Goal: Task Accomplishment & Management: Use online tool/utility

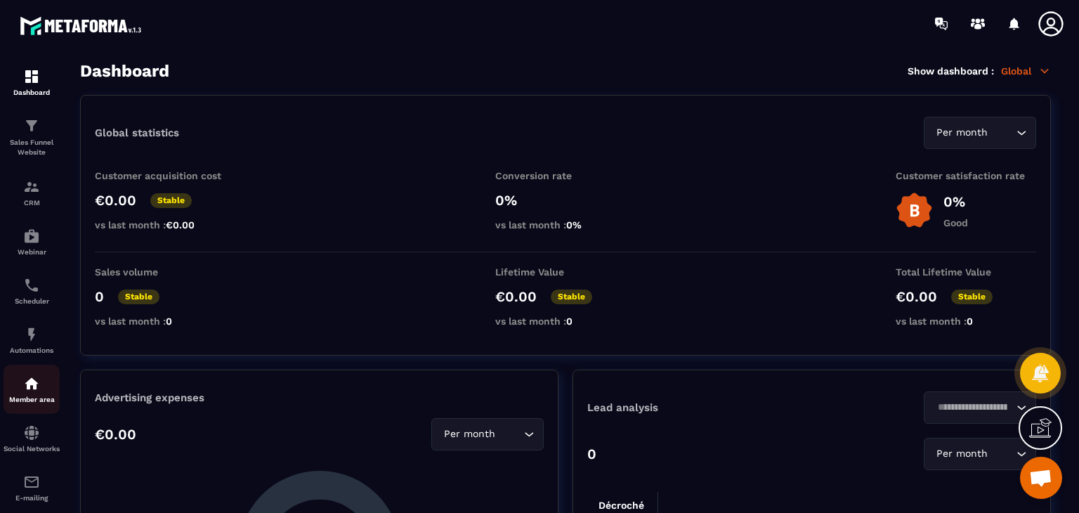
click at [28, 391] on img at bounding box center [31, 383] width 17 height 17
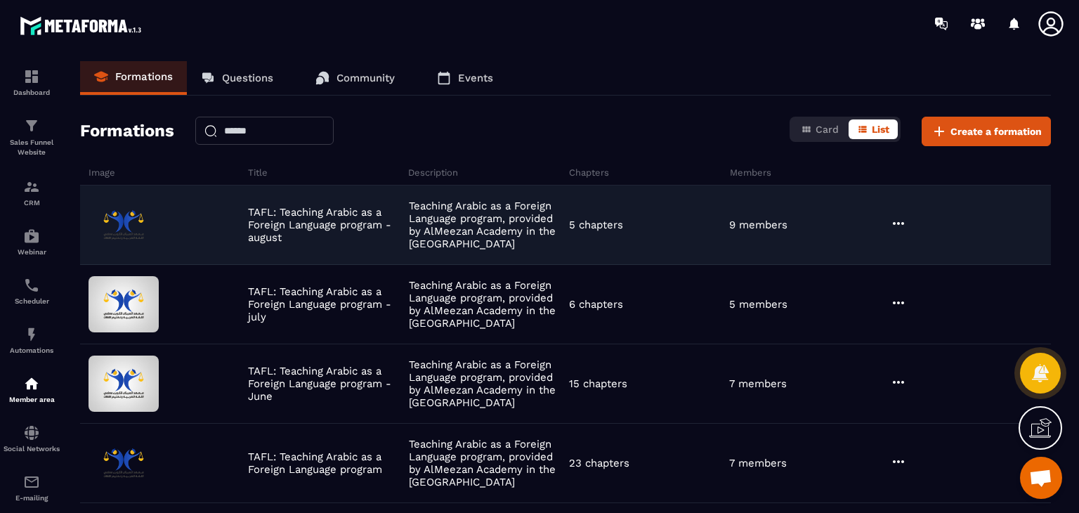
click at [897, 229] on icon at bounding box center [898, 223] width 17 height 17
click at [919, 254] on button "Edit" at bounding box center [934, 252] width 84 height 25
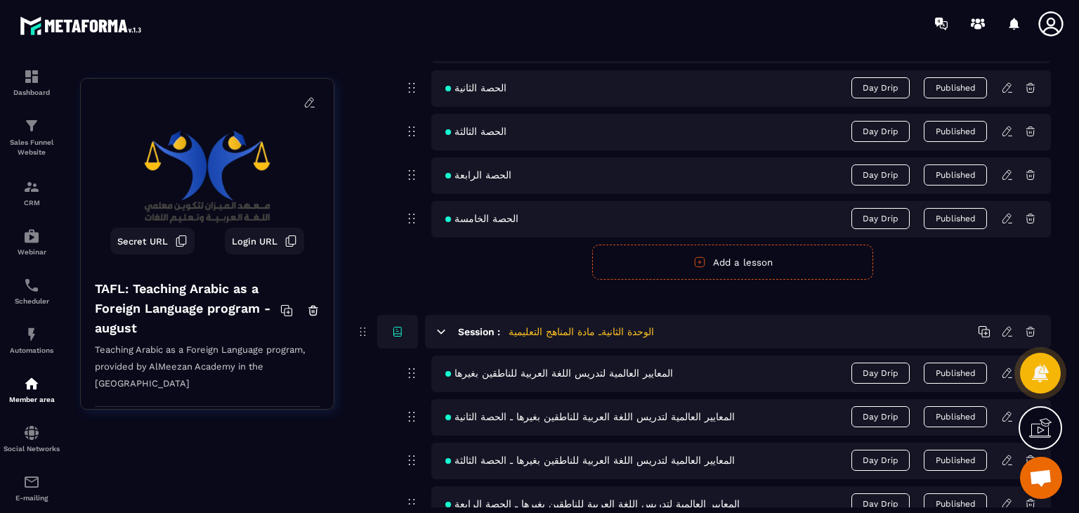
scroll to position [703, 0]
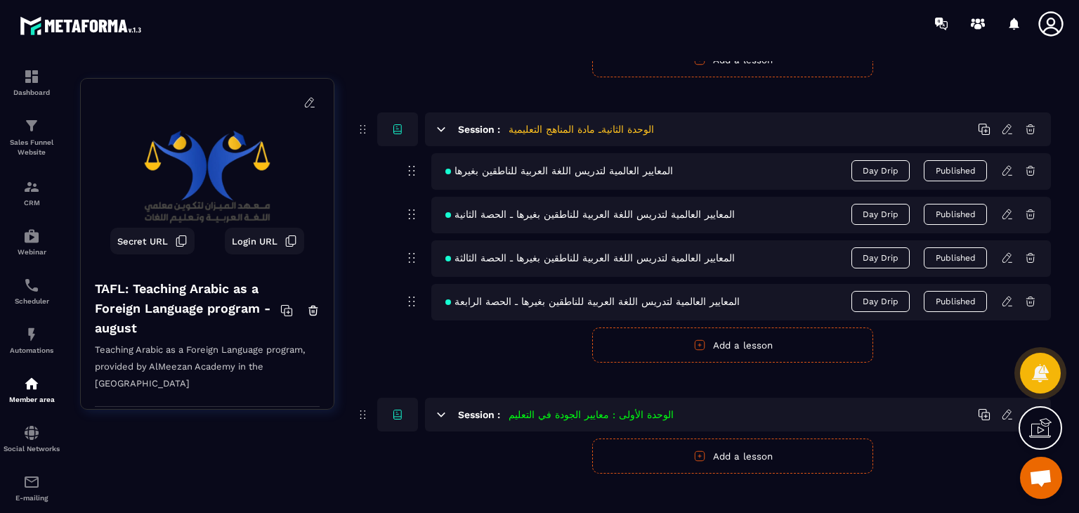
click at [1006, 305] on icon at bounding box center [1007, 301] width 13 height 13
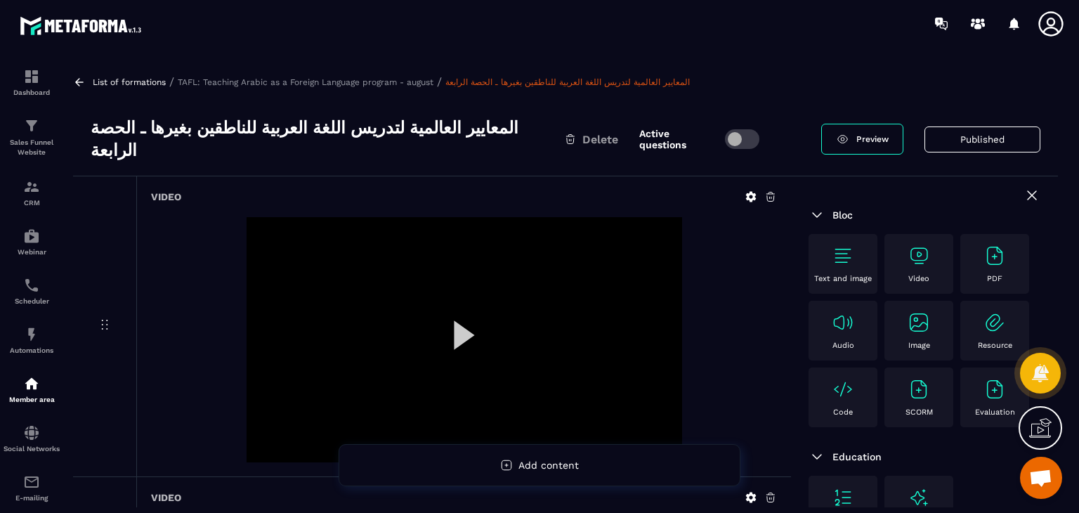
click at [351, 133] on h3 "المعايير العالمية لتدريس اللغة العربية للناطقين بغيرها ـ الحصة الرابعة" at bounding box center [328, 139] width 474 height 45
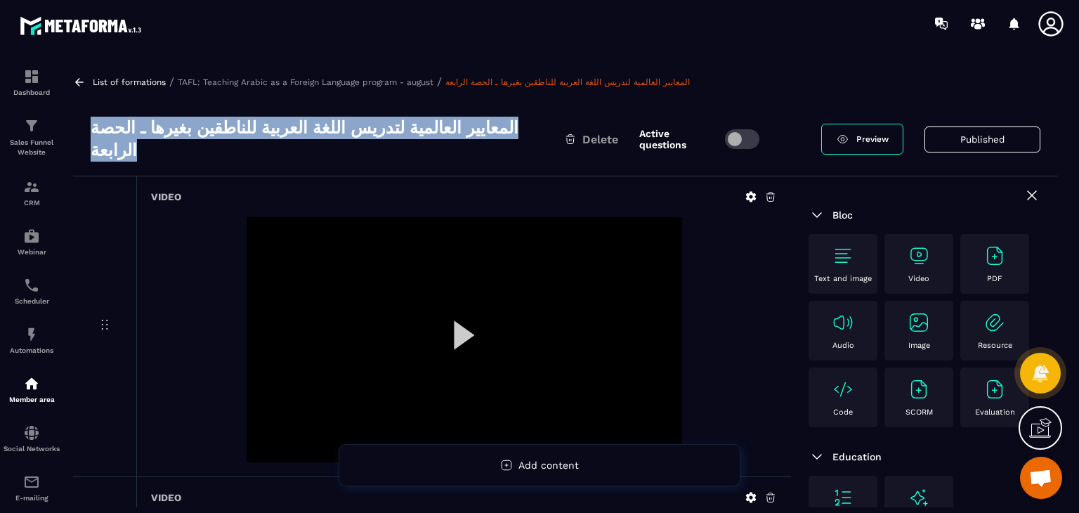
click at [351, 133] on h3 "المعايير العالمية لتدريس اللغة العربية للناطقين بغيرها ـ الحصة الرابعة" at bounding box center [328, 139] width 474 height 45
copy div "المعايير العالمية لتدريس اللغة العربية للناطقين بغيرها ـ الحصة الرابعة"
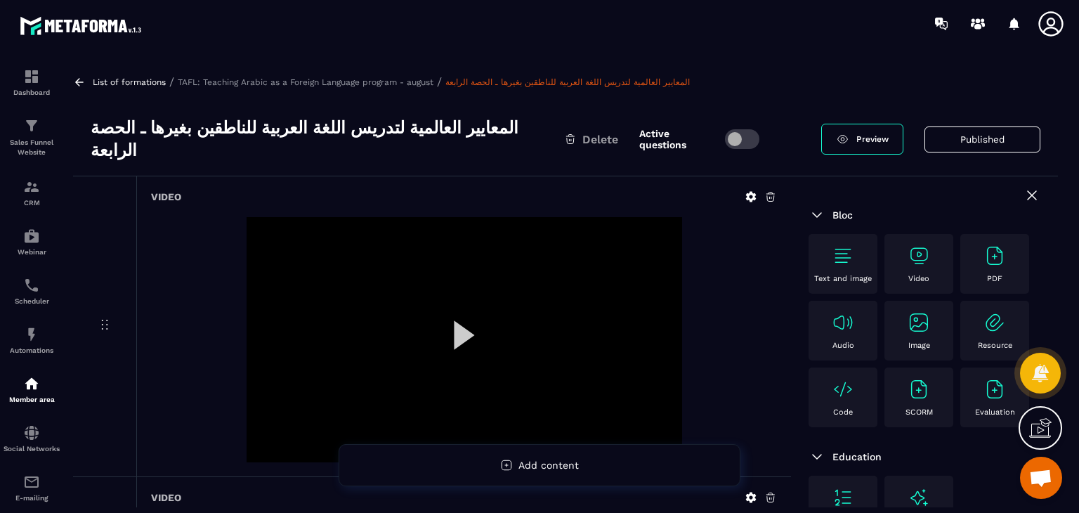
click at [87, 72] on div "List of formations / TAFL: Teaching Arabic as a Foreign Language program - augu…" at bounding box center [565, 284] width 999 height 446
click at [87, 80] on link at bounding box center [81, 82] width 16 height 13
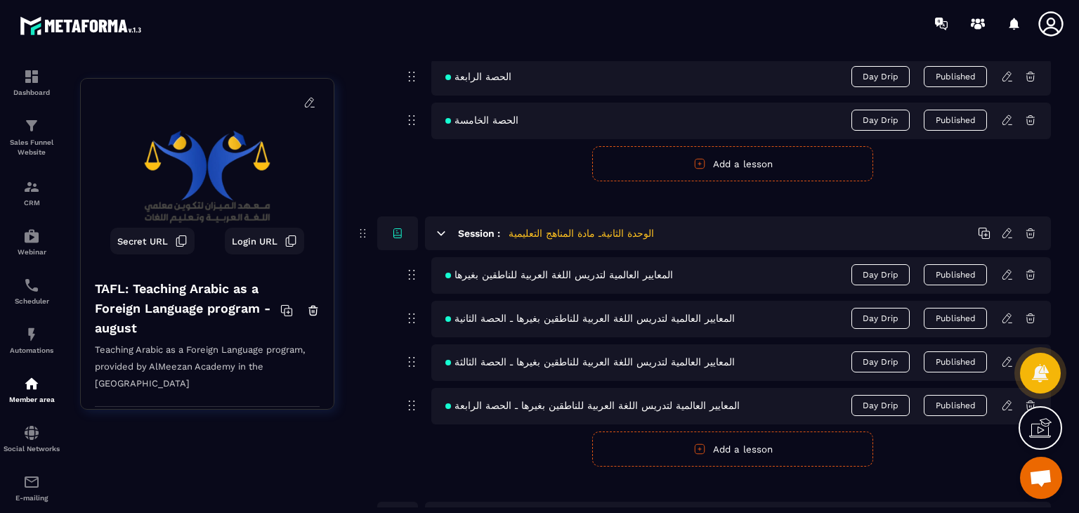
scroll to position [576, 0]
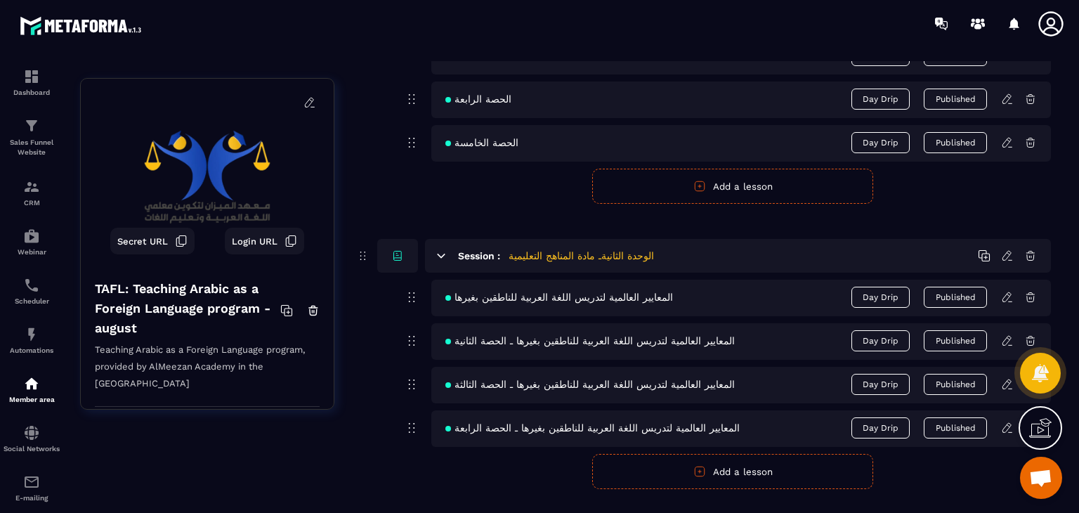
click at [722, 460] on button "Add a lesson" at bounding box center [732, 471] width 281 height 35
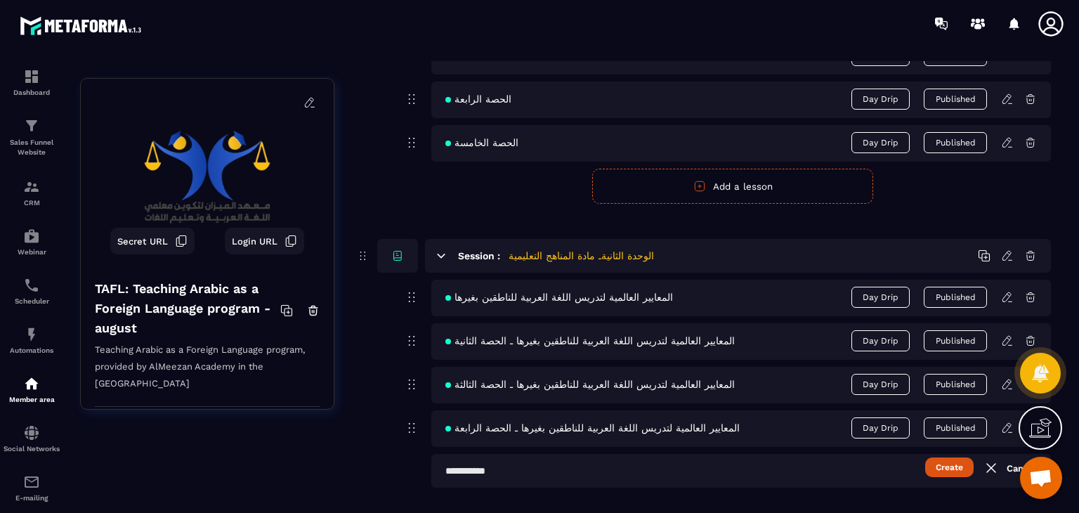
click at [610, 455] on input "text" at bounding box center [741, 471] width 620 height 34
paste input "**********"
type input "**********"
click at [967, 472] on button "Create" at bounding box center [949, 467] width 48 height 20
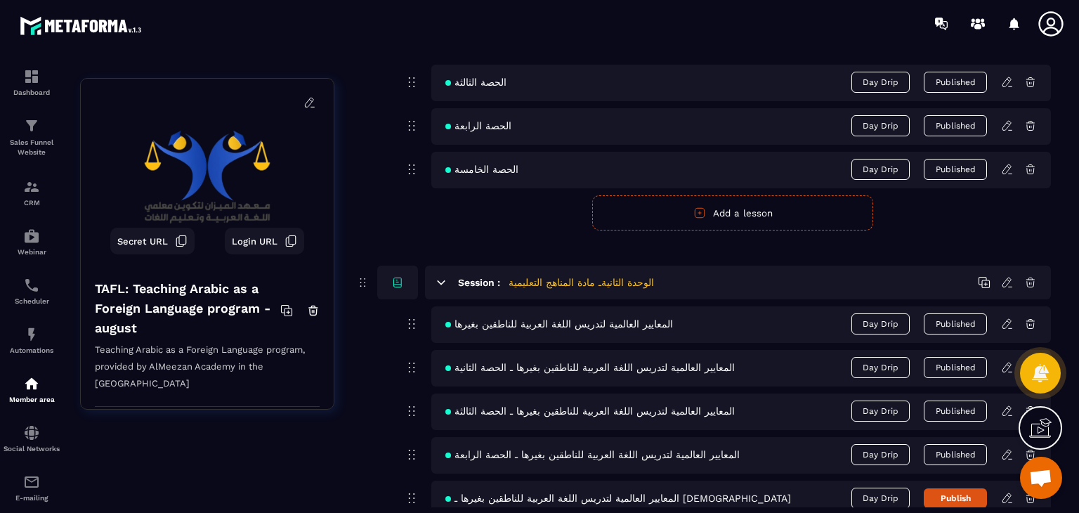
scroll to position [760, 0]
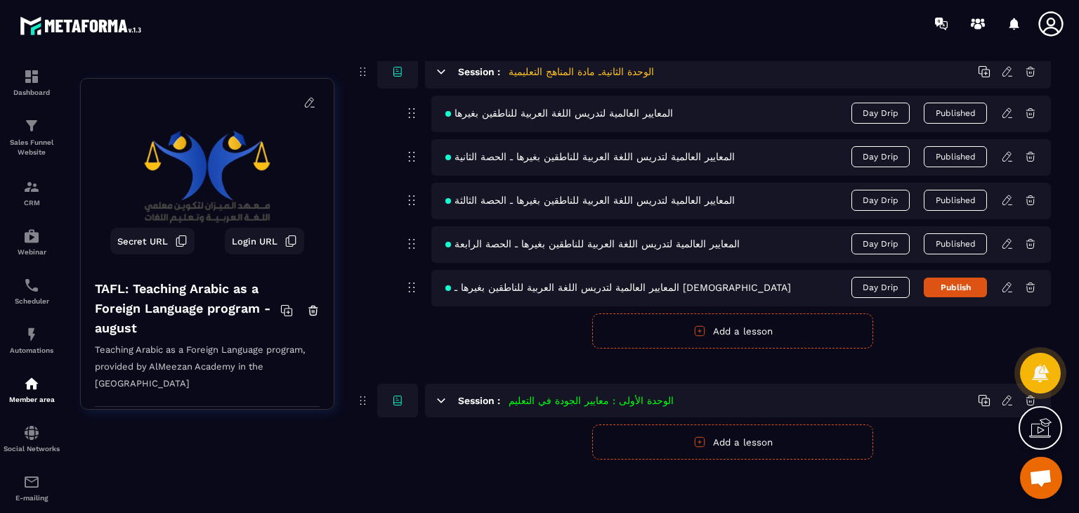
click at [1006, 281] on icon at bounding box center [1007, 287] width 13 height 13
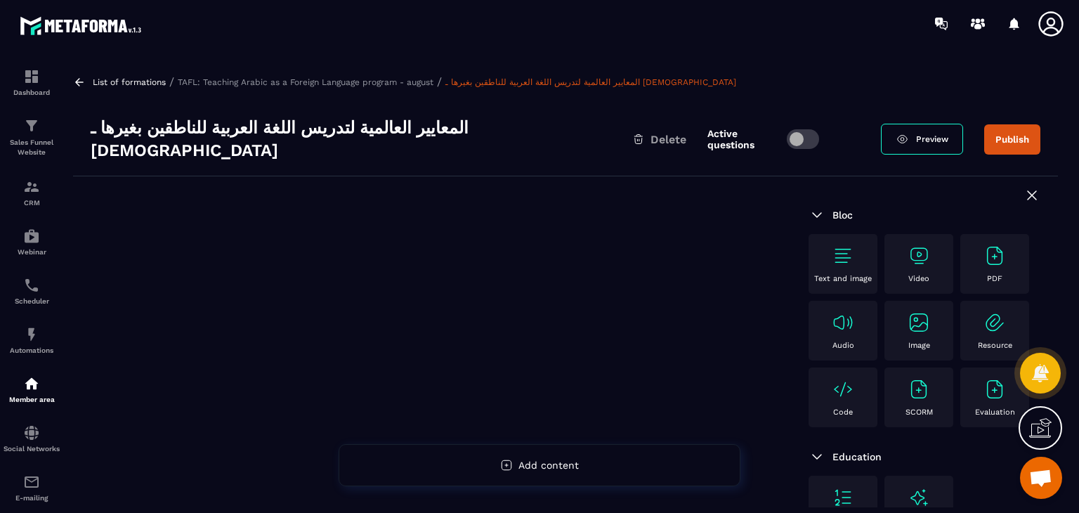
drag, startPoint x: 225, startPoint y: 272, endPoint x: 313, endPoint y: 134, distance: 164.3
click at [225, 272] on div at bounding box center [432, 434] width 718 height 517
click at [918, 245] on img at bounding box center [919, 256] width 22 height 22
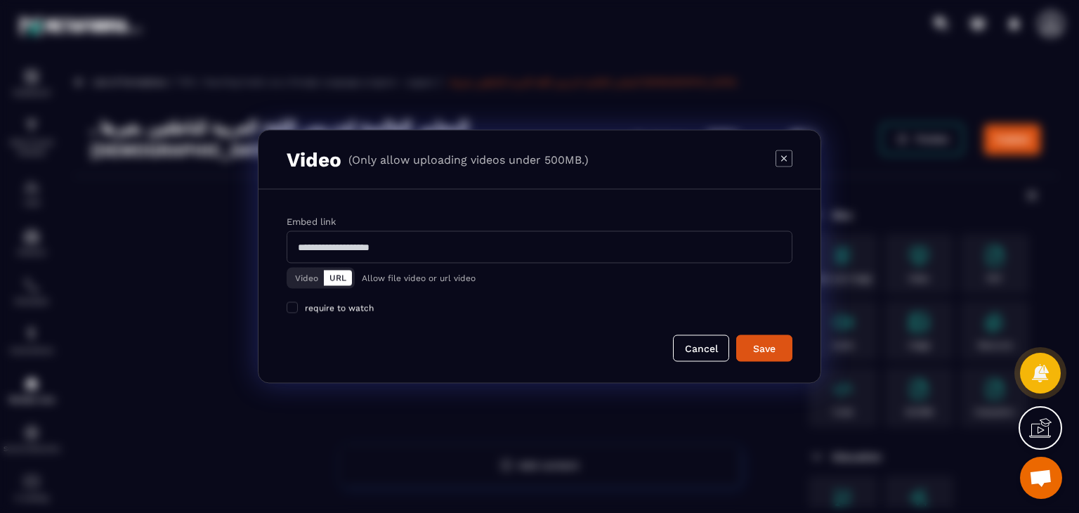
click at [787, 159] on icon "Modal window" at bounding box center [784, 158] width 17 height 17
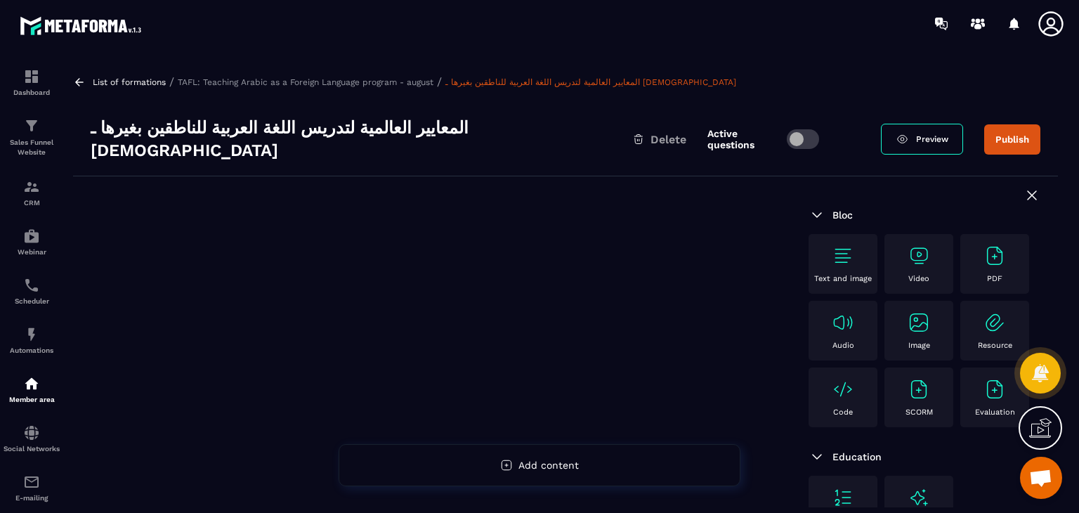
click at [82, 83] on icon at bounding box center [79, 82] width 13 height 13
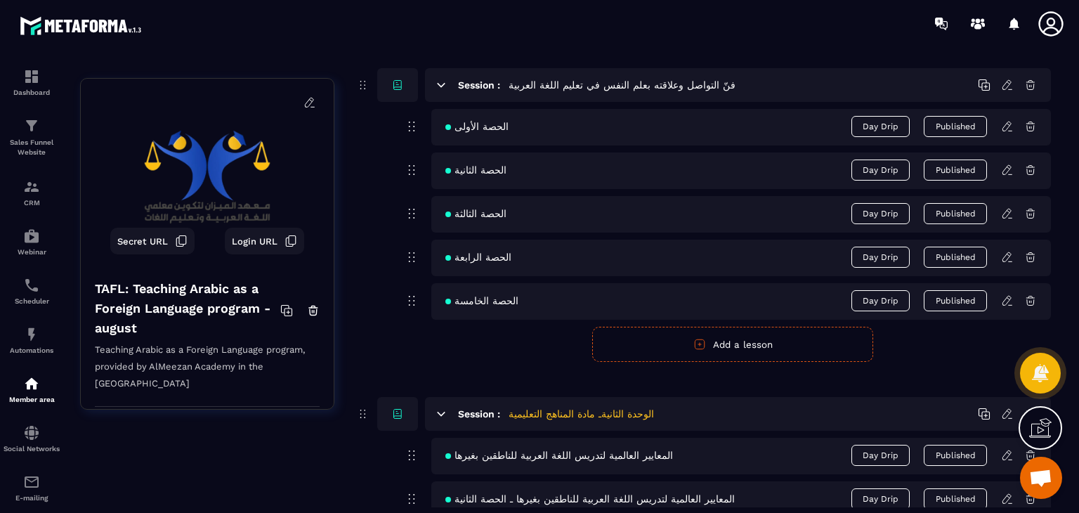
scroll to position [422, 0]
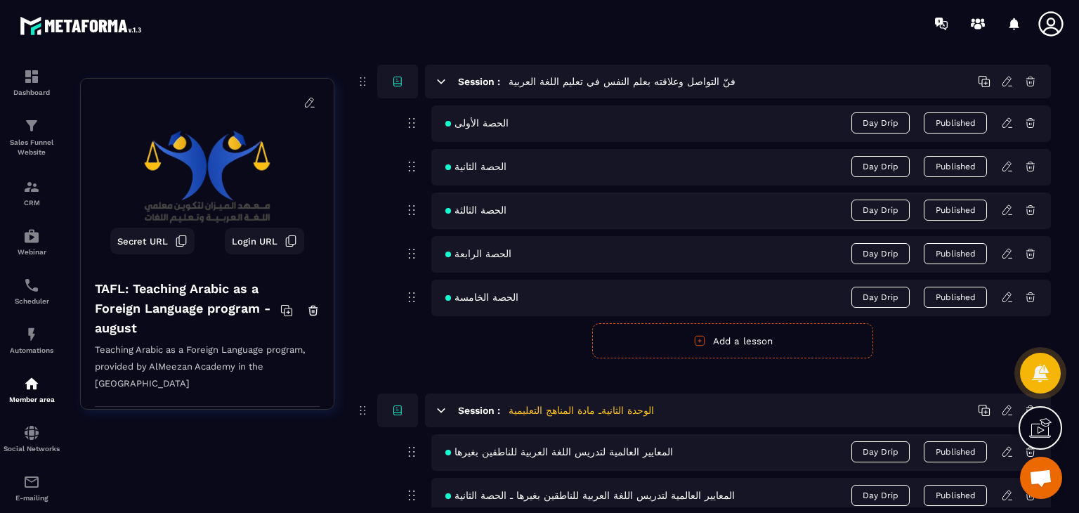
click at [1006, 302] on icon at bounding box center [1007, 297] width 13 height 13
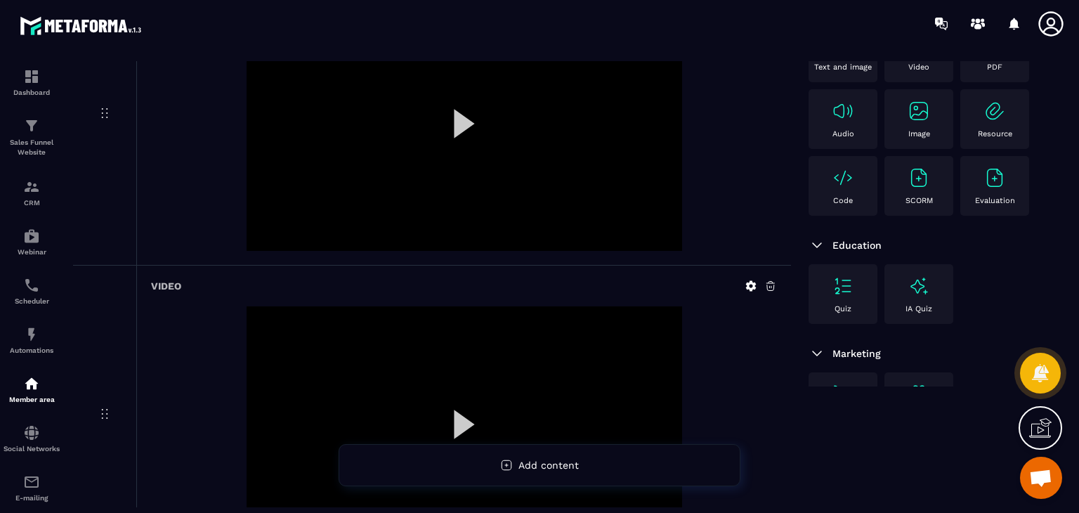
scroll to position [70, 0]
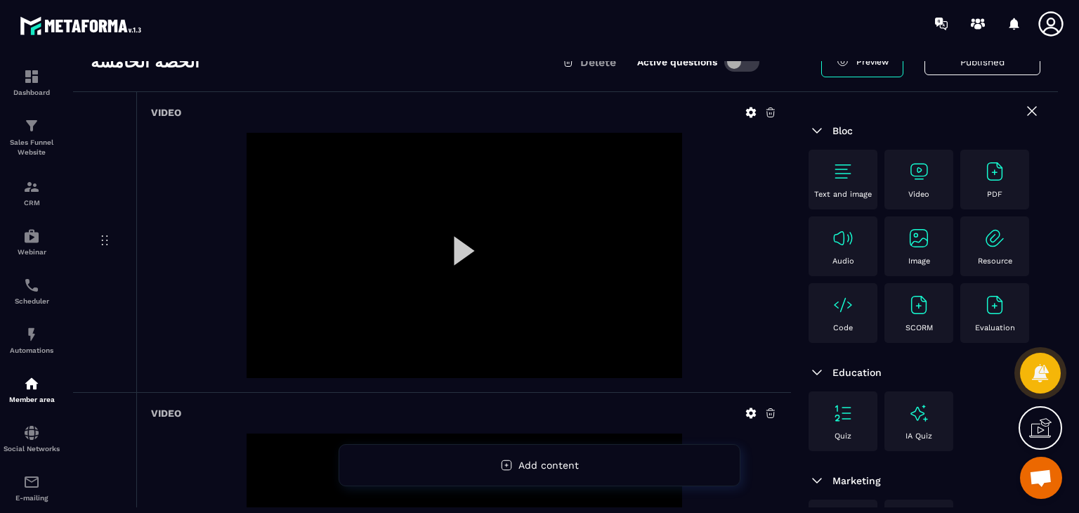
click at [493, 265] on div at bounding box center [465, 255] width 436 height 245
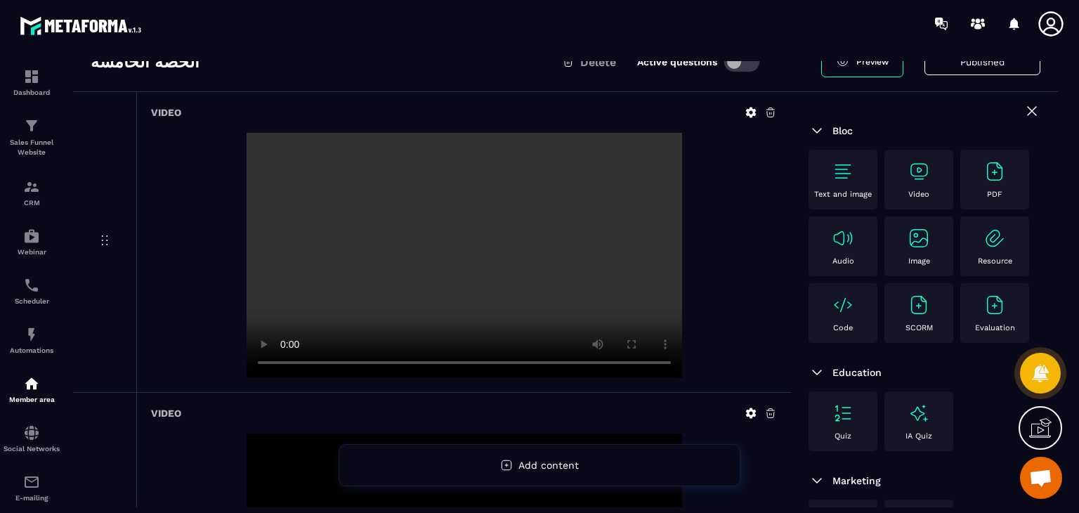
click at [720, 296] on div at bounding box center [464, 255] width 626 height 245
click at [251, 360] on video at bounding box center [465, 255] width 436 height 245
click at [303, 361] on video at bounding box center [465, 255] width 436 height 245
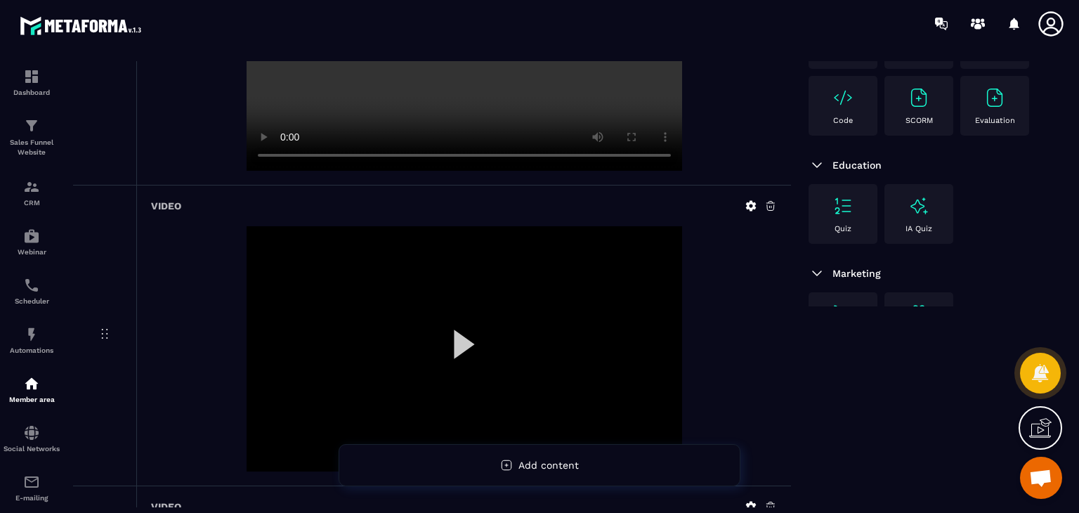
scroll to position [281, 0]
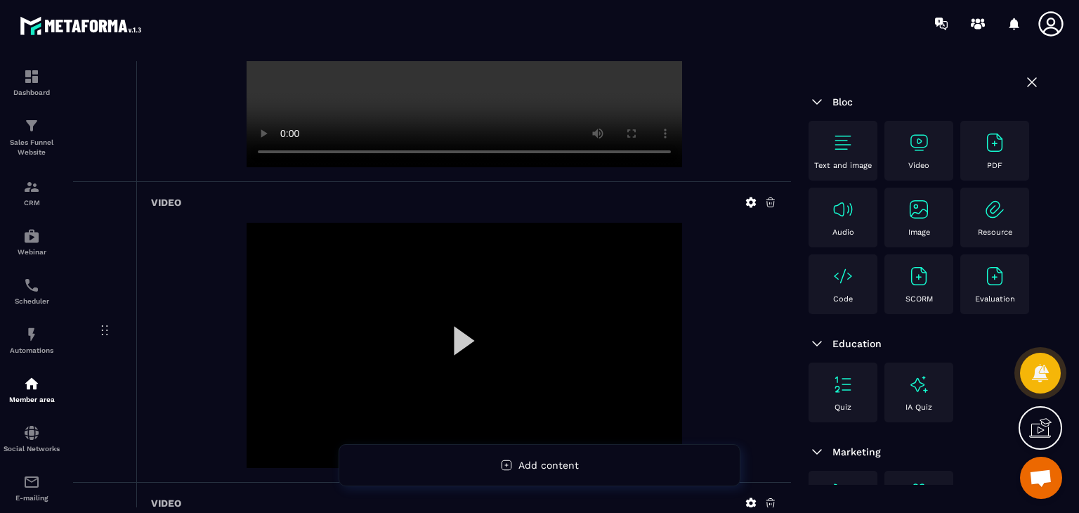
click at [465, 343] on div at bounding box center [465, 345] width 436 height 245
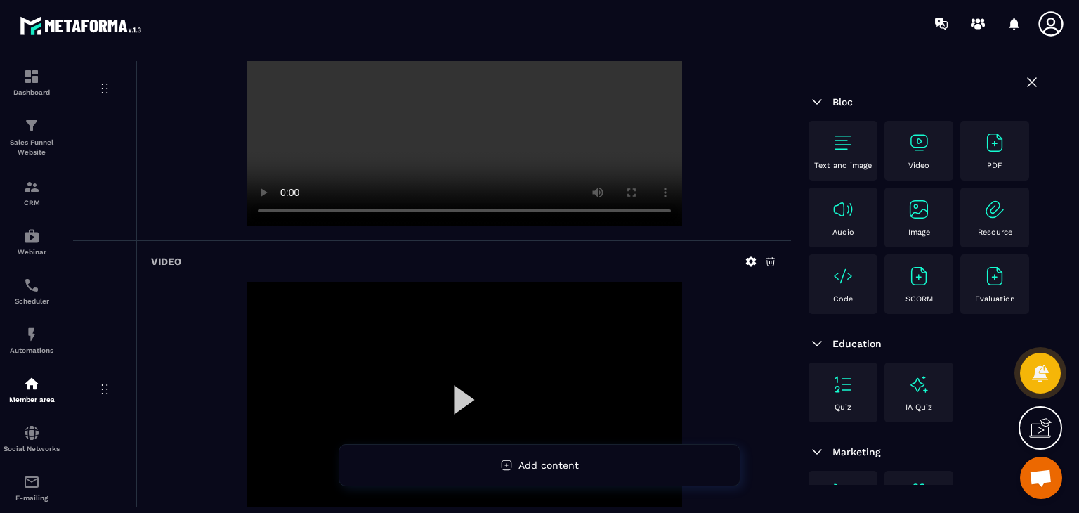
scroll to position [773, 0]
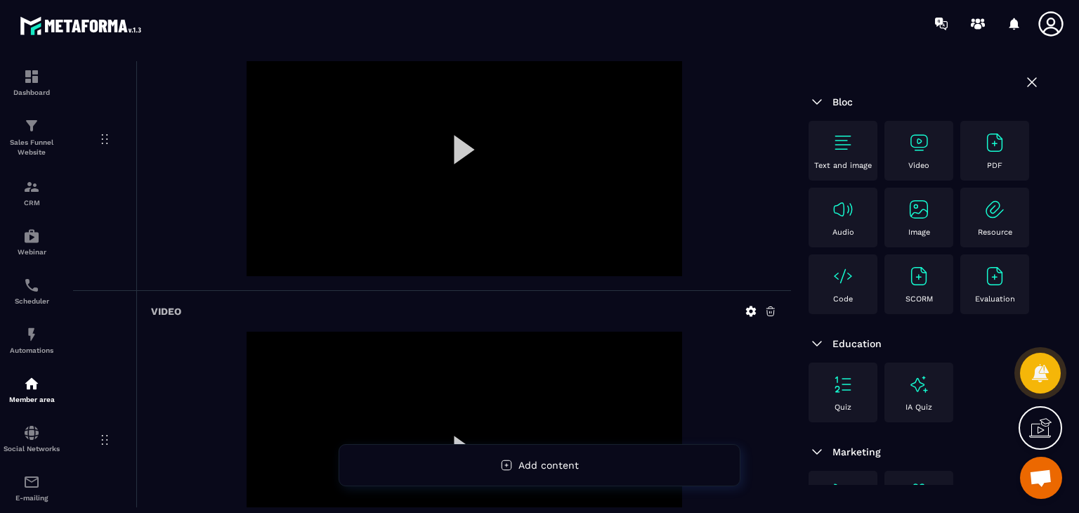
click at [470, 172] on div at bounding box center [465, 154] width 436 height 245
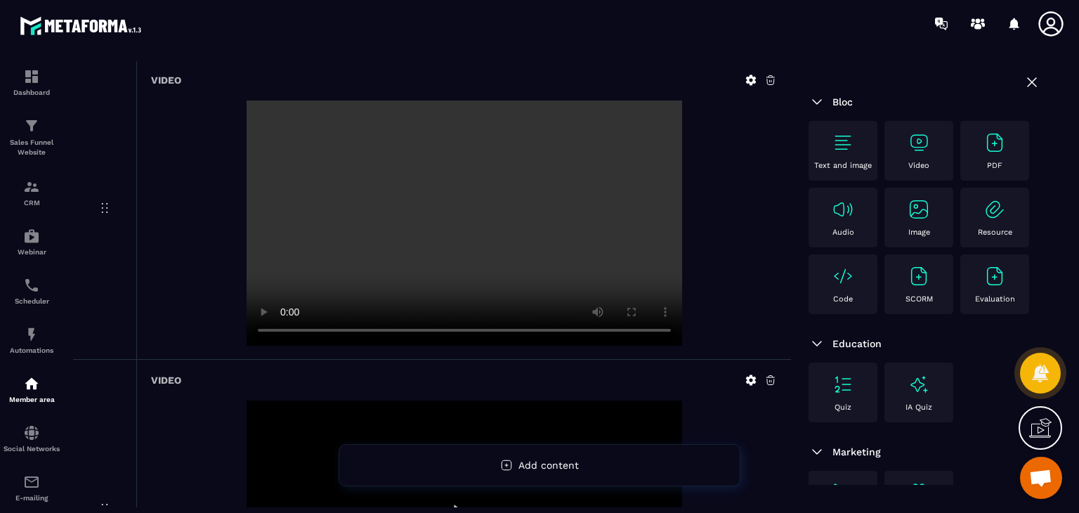
scroll to position [422, 0]
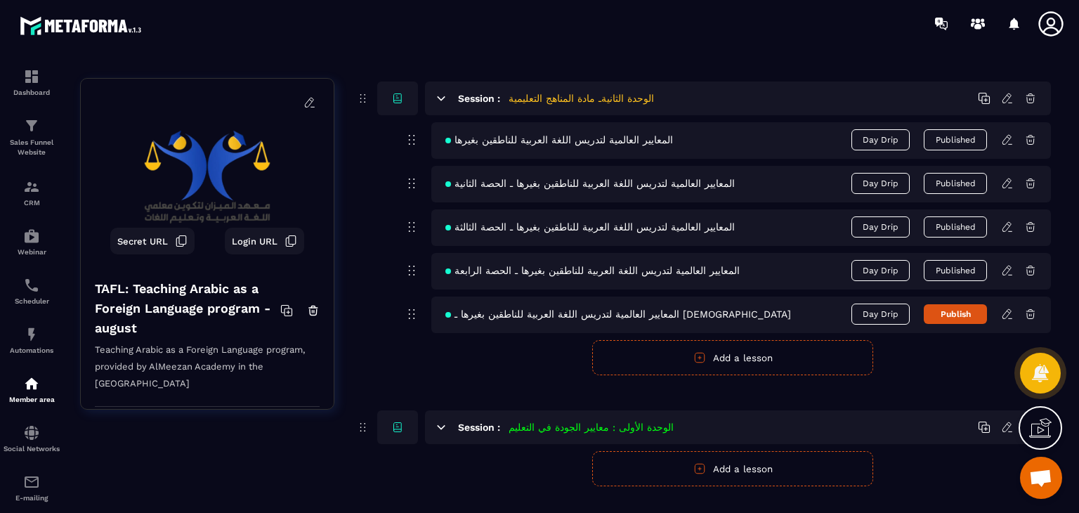
scroll to position [690, 0]
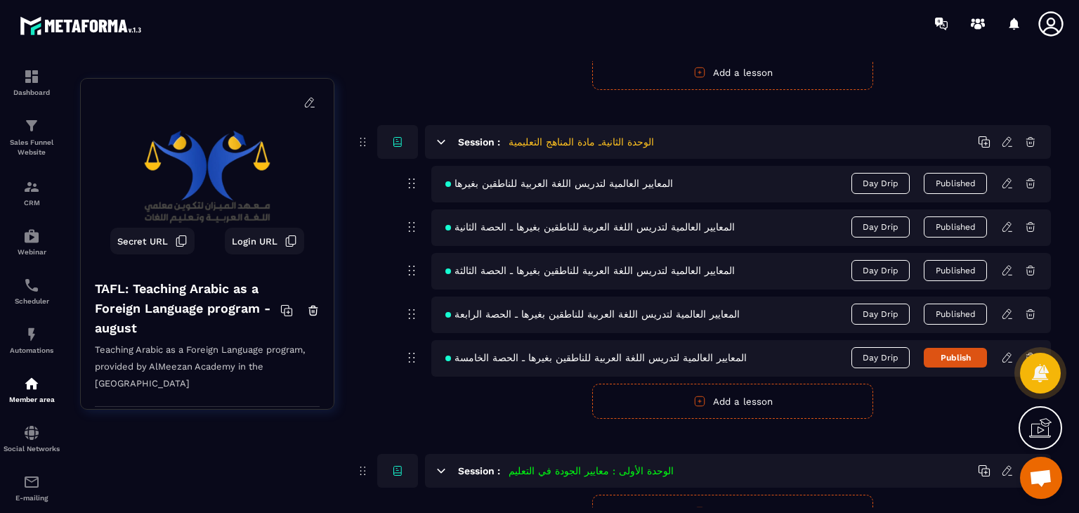
click at [1008, 358] on icon at bounding box center [1007, 357] width 13 height 13
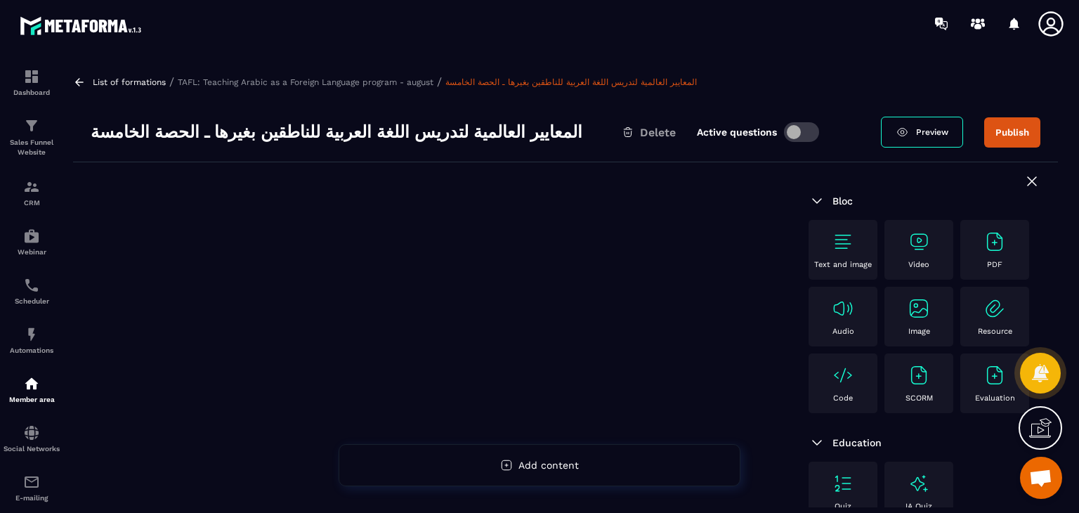
click at [904, 265] on div "Video" at bounding box center [919, 249] width 55 height 39
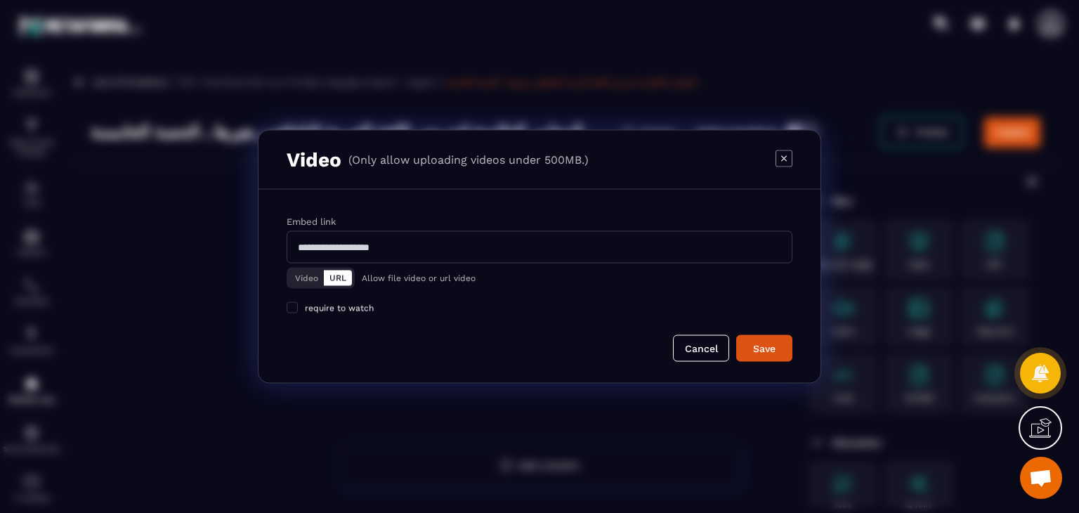
click at [299, 288] on div "Video URL" at bounding box center [321, 278] width 68 height 21
click at [320, 271] on button "Video" at bounding box center [307, 278] width 34 height 15
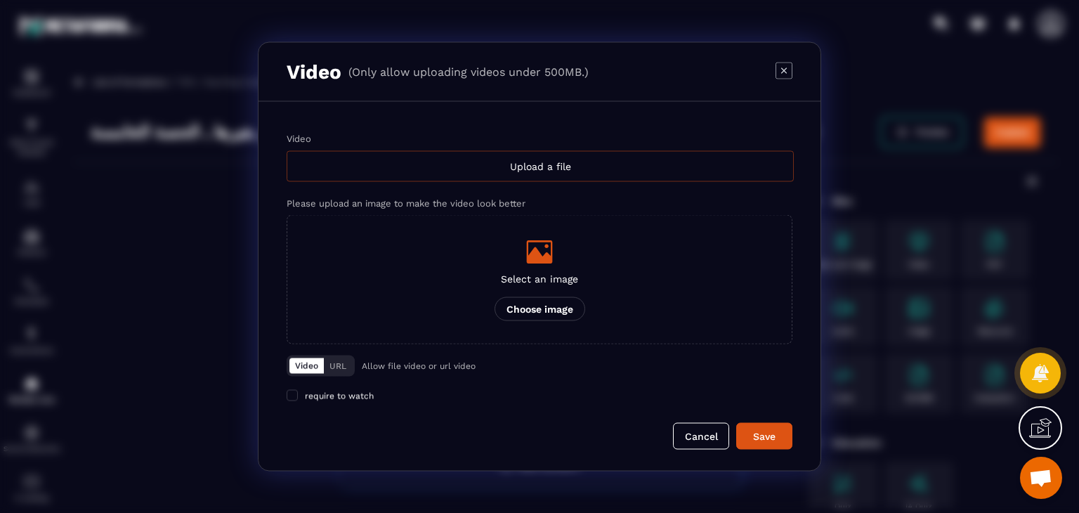
click at [531, 164] on div "Upload a file" at bounding box center [540, 166] width 507 height 31
click at [0, 0] on input "Video Upload a file" at bounding box center [0, 0] width 0 height 0
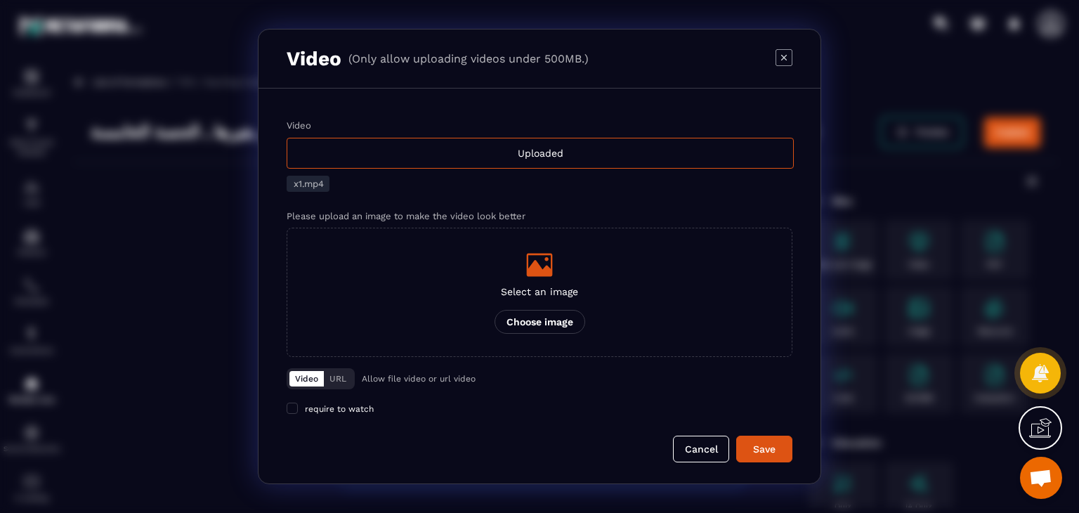
click at [767, 464] on div "Video Uploaded x1.mp4 Please upload an image to make the video look better Sele…" at bounding box center [540, 286] width 562 height 395
click at [762, 439] on button "Save" at bounding box center [764, 449] width 56 height 27
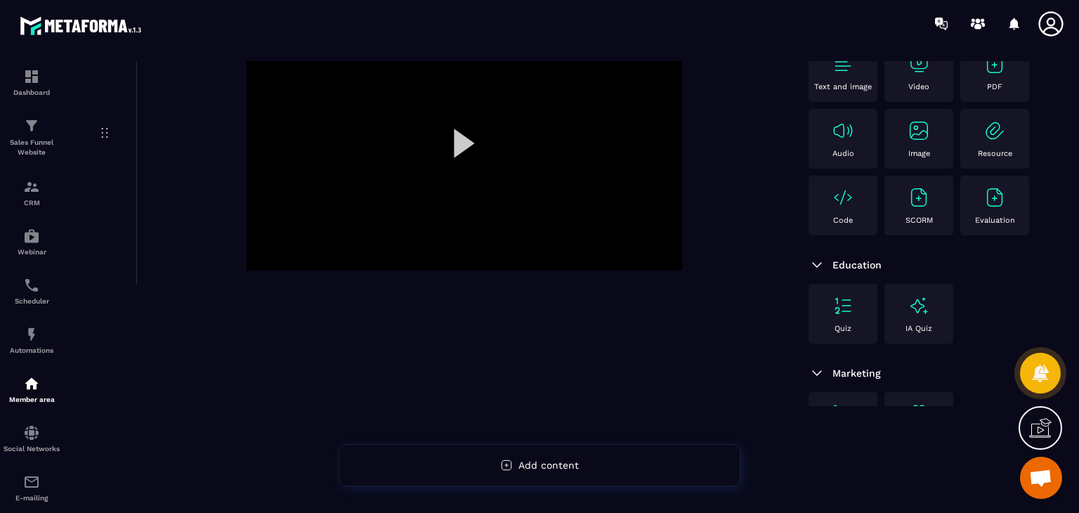
scroll to position [186, 0]
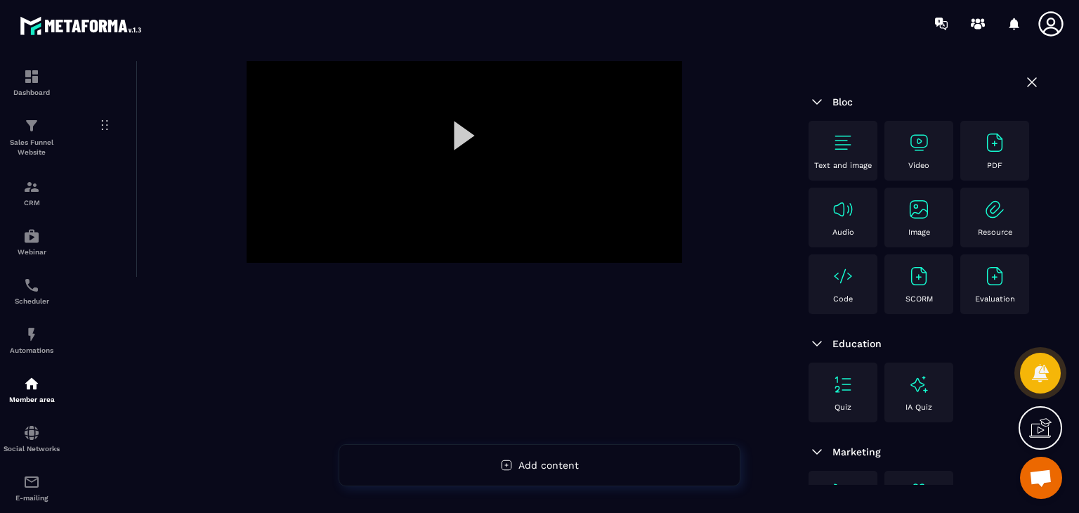
click at [922, 145] on img at bounding box center [919, 142] width 22 height 22
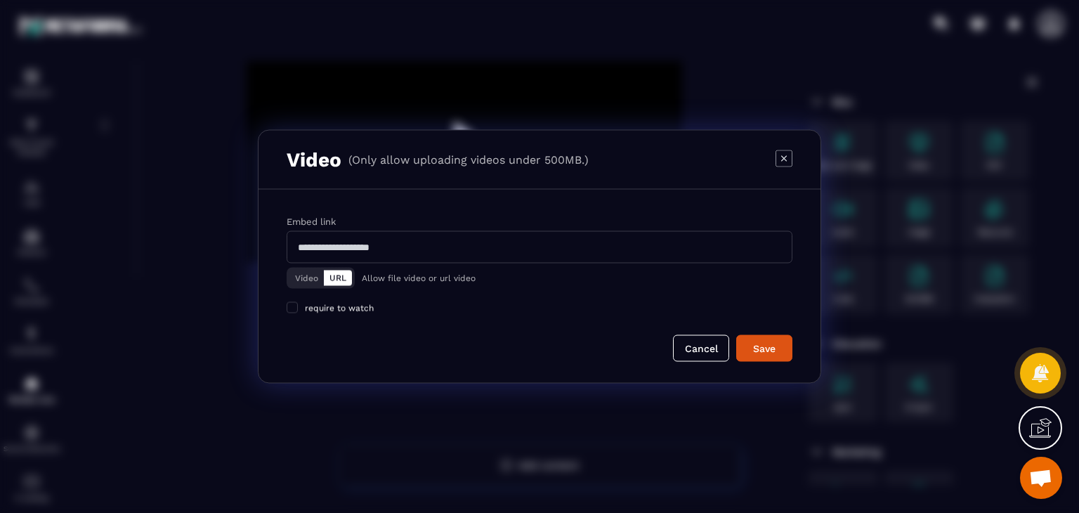
click at [311, 273] on button "Video" at bounding box center [307, 278] width 34 height 15
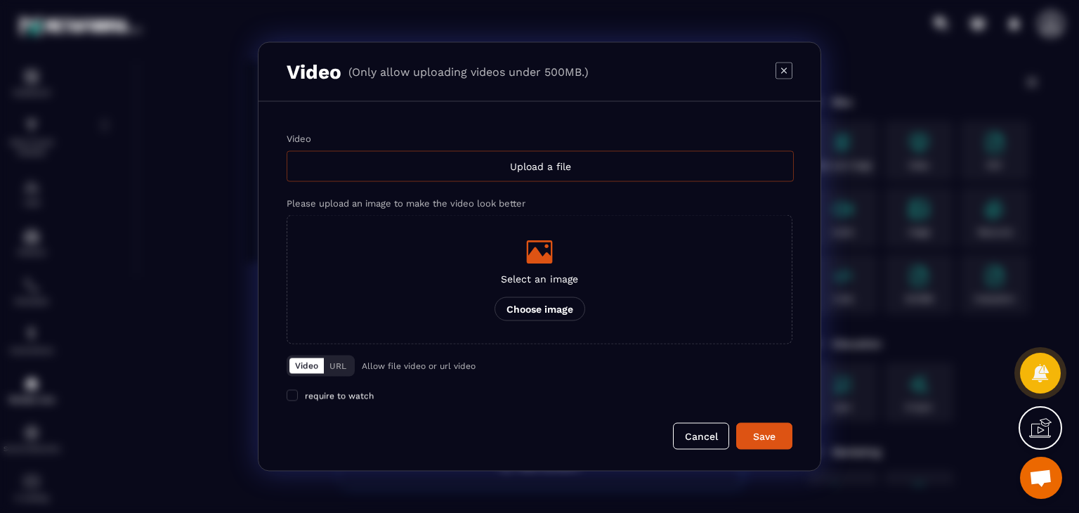
click at [561, 163] on div "Upload a file" at bounding box center [540, 166] width 507 height 31
click at [0, 0] on input "Video Upload a file" at bounding box center [0, 0] width 0 height 0
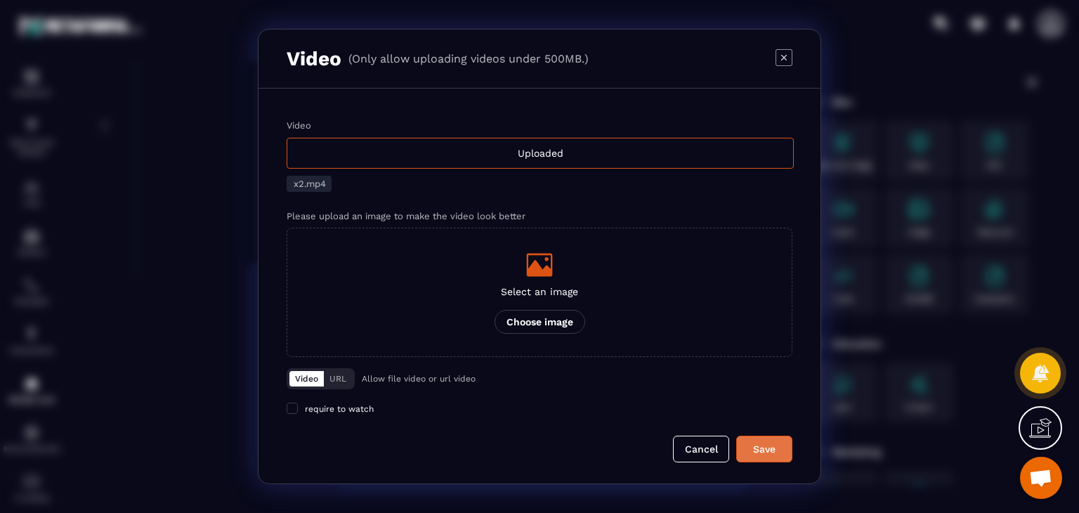
click at [777, 458] on button "Save" at bounding box center [764, 449] width 56 height 27
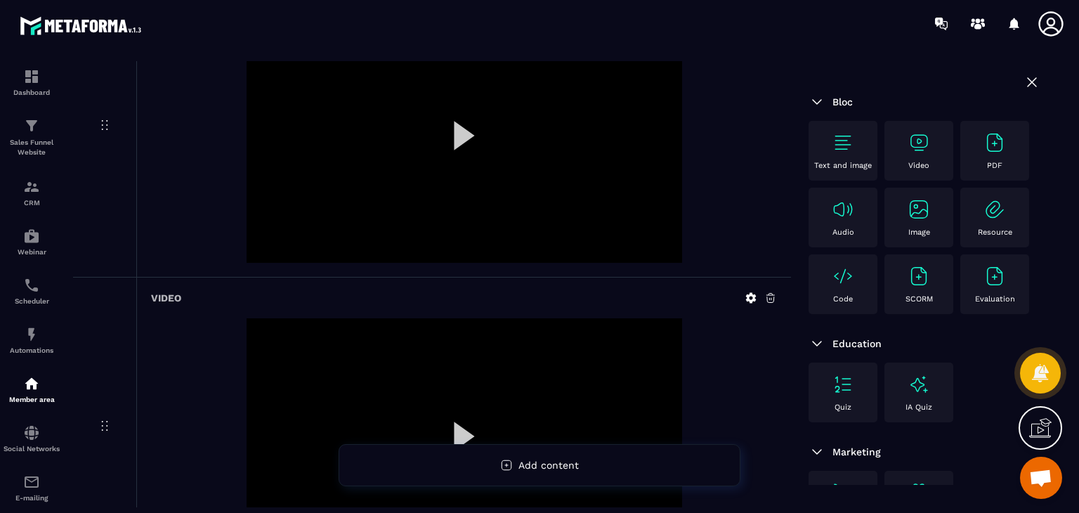
click at [922, 169] on p "Video" at bounding box center [919, 165] width 21 height 9
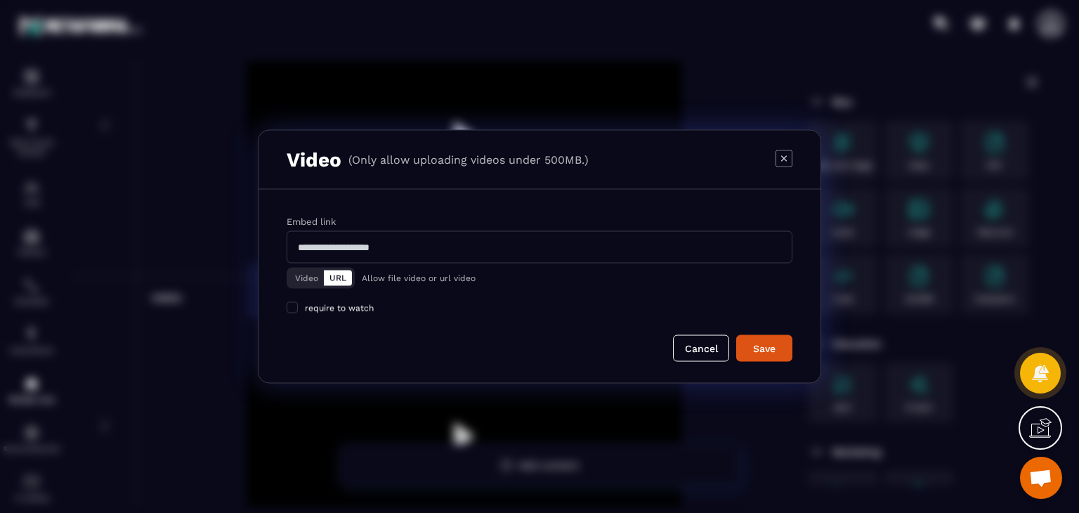
click at [297, 271] on button "Video" at bounding box center [307, 278] width 34 height 15
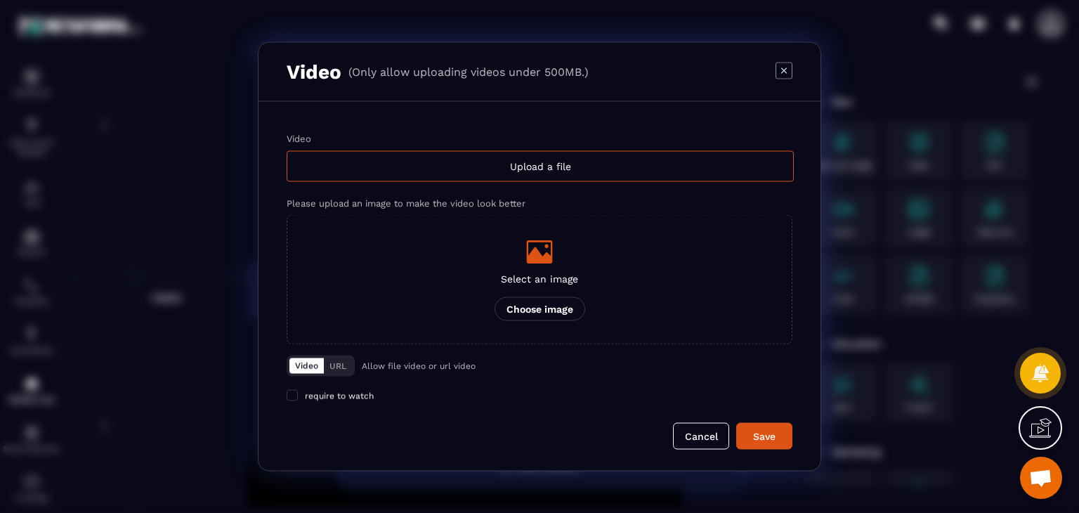
click at [561, 145] on label "Video Upload a file" at bounding box center [540, 158] width 506 height 48
click at [0, 0] on input "Video Upload a file" at bounding box center [0, 0] width 0 height 0
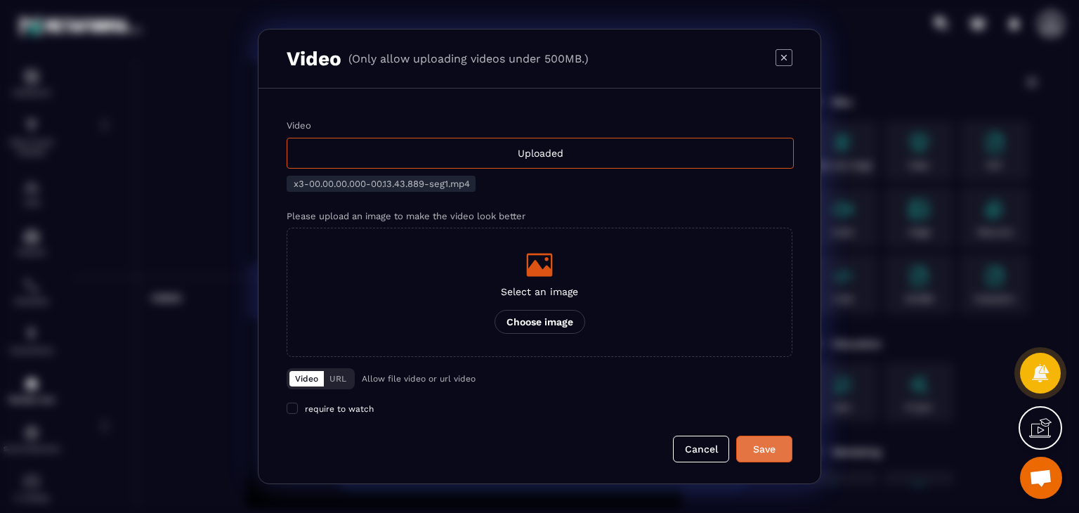
click at [747, 450] on div "Save" at bounding box center [765, 449] width 38 height 14
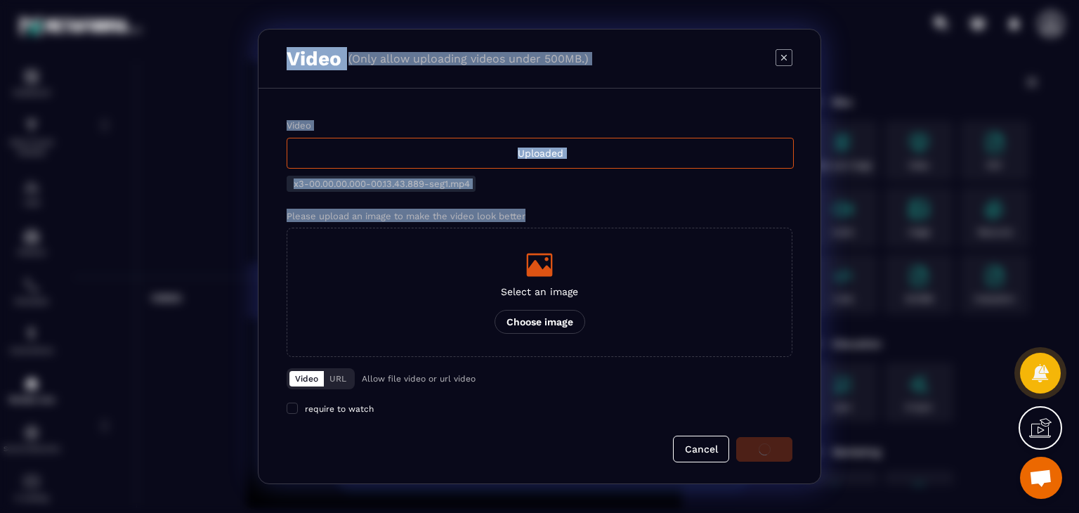
drag, startPoint x: 523, startPoint y: 212, endPoint x: 283, endPoint y: 75, distance: 275.7
click at [283, 77] on div "Video (Only allow uploading videos under 500MB.) Video Uploaded x3-00.00.00.000…" at bounding box center [540, 256] width 564 height 455
click at [453, 96] on div "Video Uploaded x3-00.00.00.000-00.13.43.889-seg1.mp4 Please upload an image to …" at bounding box center [540, 286] width 562 height 395
drag, startPoint x: 270, startPoint y: 54, endPoint x: 391, endPoint y: 425, distance: 390.4
click at [388, 425] on div "Video (Only allow uploading videos under 500MB.) Video Uploaded x3-00.00.00.000…" at bounding box center [540, 256] width 564 height 455
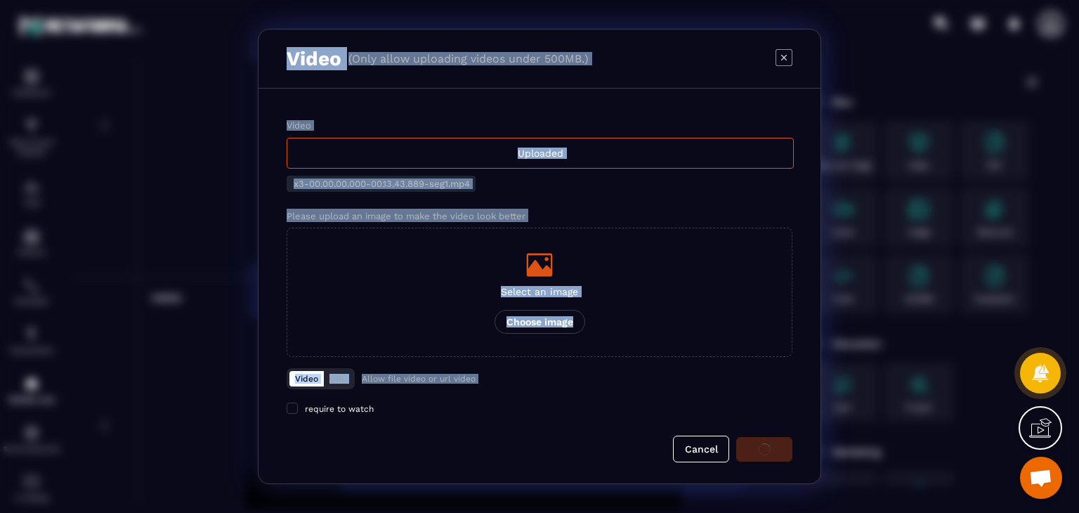
click at [466, 424] on form "Video Uploaded x3-00.00.00.000-00.13.43.889-seg1.mp4 Please upload an image to …" at bounding box center [540, 291] width 506 height 342
drag, startPoint x: 534, startPoint y: 214, endPoint x: 410, endPoint y: 85, distance: 178.9
click at [264, 45] on div "Video (Only allow uploading videos under 500MB.) Video Uploaded x3-00.00.00.000…" at bounding box center [540, 256] width 564 height 455
click at [417, 86] on div "Video (Only allow uploading videos under 500MB.)" at bounding box center [540, 59] width 562 height 59
drag, startPoint x: 533, startPoint y: 222, endPoint x: 285, endPoint y: 31, distance: 313.1
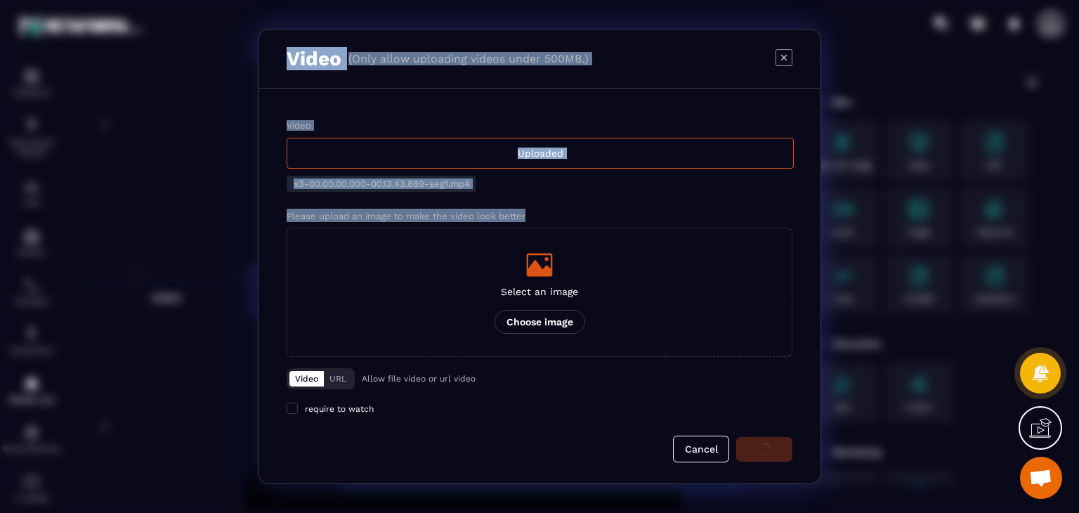
click at [285, 31] on div "Video (Only allow uploading videos under 500MB.) Video Uploaded x3-00.00.00.000…" at bounding box center [540, 256] width 564 height 455
click at [509, 70] on div "Video (Only allow uploading videos under 500MB.)" at bounding box center [438, 58] width 302 height 23
